Goal: Information Seeking & Learning: Learn about a topic

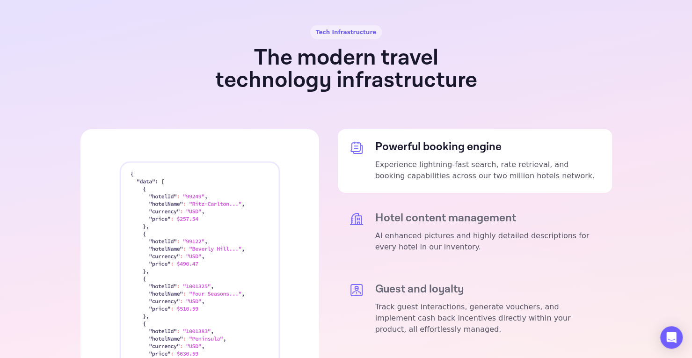
scroll to position [1708, 0]
click at [444, 211] on h5 "Hotel content management" at bounding box center [487, 217] width 225 height 13
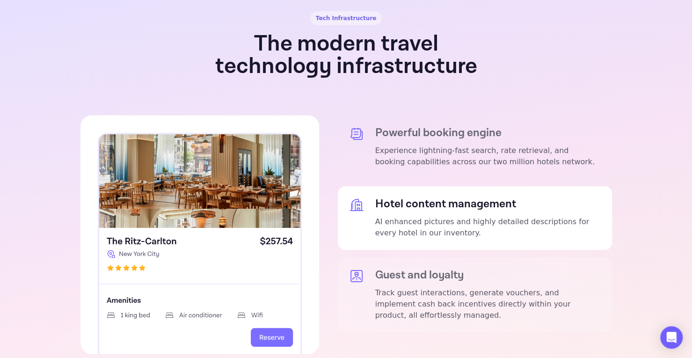
scroll to position [1721, 0]
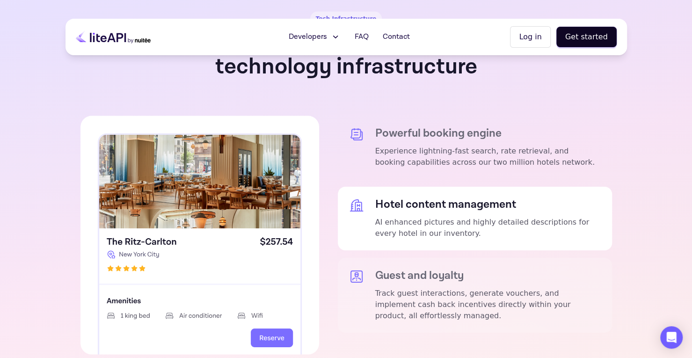
click at [504, 288] on p "Track guest interactions, generate vouchers, and implement cash back incentives…" at bounding box center [487, 305] width 225 height 34
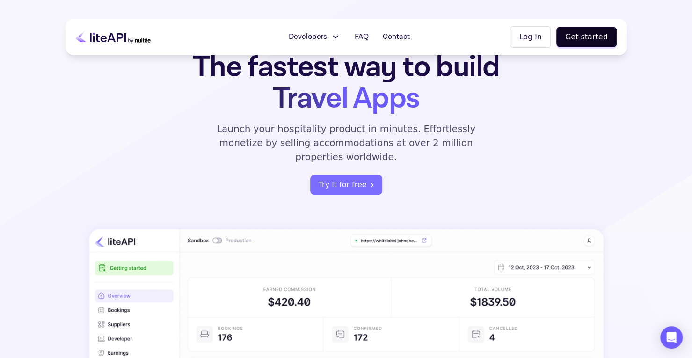
scroll to position [0, 0]
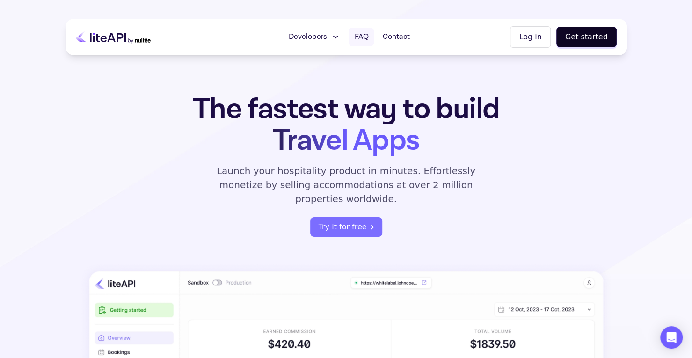
click at [368, 36] on span "FAQ" at bounding box center [361, 36] width 14 height 11
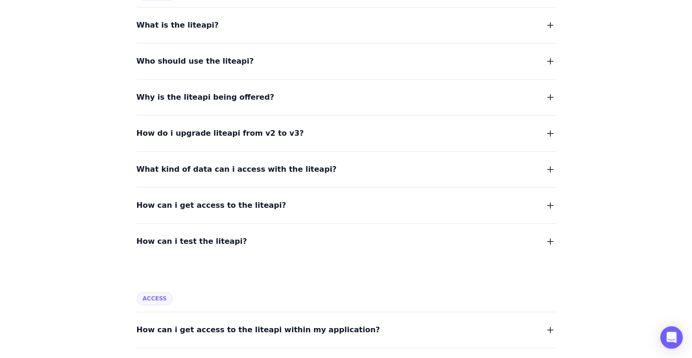
scroll to position [144, 0]
click at [536, 166] on button "What kind of data can i access with the liteapi?" at bounding box center [346, 168] width 419 height 13
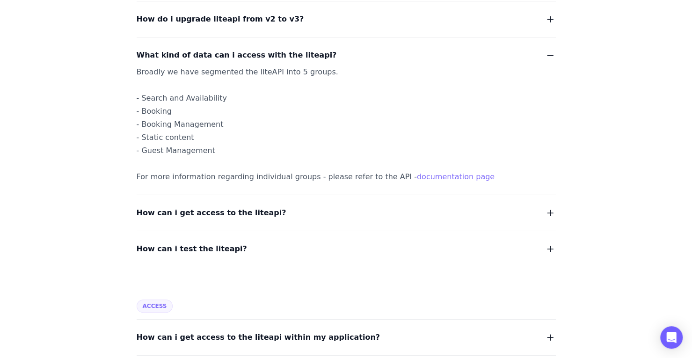
scroll to position [258, 0]
click at [525, 208] on button "How can i get access to the liteapi?" at bounding box center [346, 212] width 419 height 13
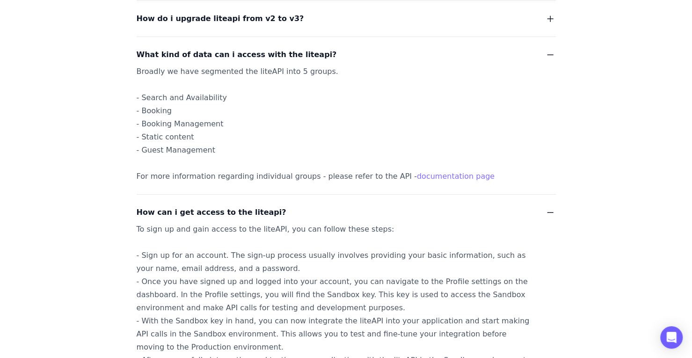
click at [525, 208] on button "How can i get access to the liteapi?" at bounding box center [346, 212] width 419 height 13
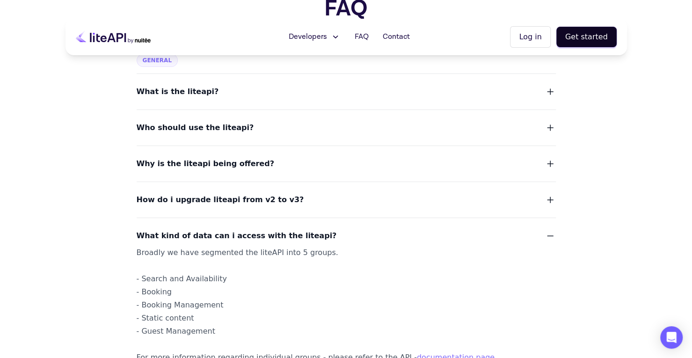
scroll to position [0, 0]
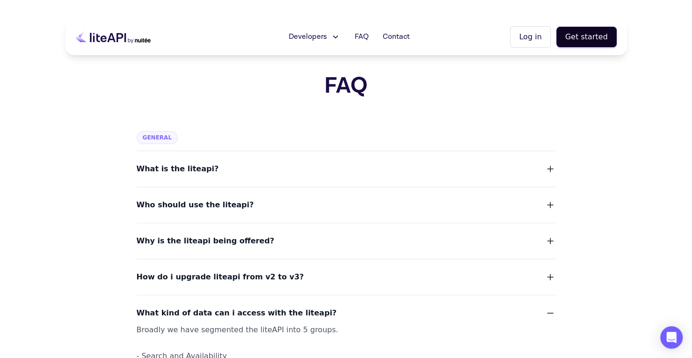
click at [337, 39] on icon at bounding box center [335, 36] width 10 height 9
click at [337, 38] on icon at bounding box center [335, 36] width 10 height 9
click at [98, 37] on icon at bounding box center [113, 36] width 75 height 23
